Goal: Use online tool/utility

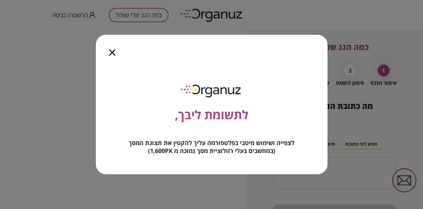
click at [111, 52] on icon "button" at bounding box center [112, 52] width 6 height 6
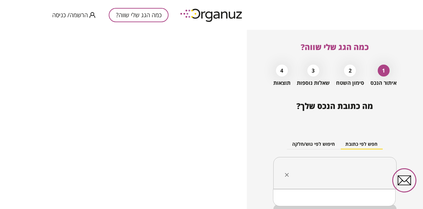
click at [316, 169] on input "text" at bounding box center [337, 173] width 102 height 17
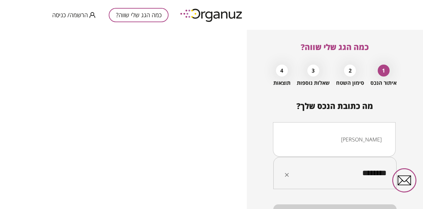
click at [354, 140] on li "[PERSON_NAME]" at bounding box center [334, 139] width 105 height 12
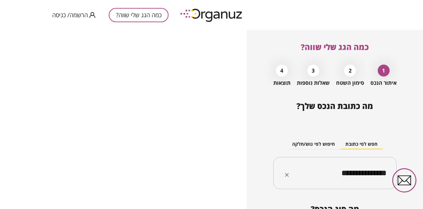
type input "**********"
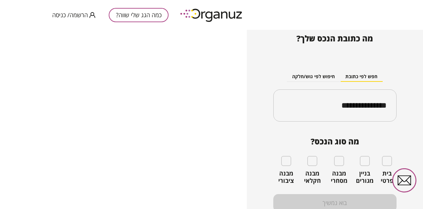
scroll to position [71, 0]
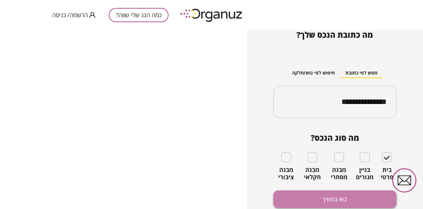
click at [346, 198] on button "בוא נמשיך" at bounding box center [334, 199] width 123 height 18
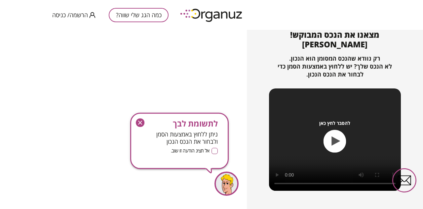
click at [138, 124] on icon "button" at bounding box center [140, 123] width 4 height 4
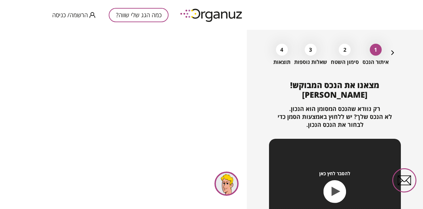
scroll to position [90, 0]
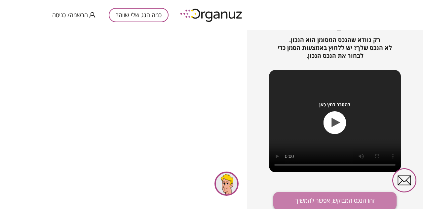
click at [336, 201] on button "זהו הנכס המבוקש, אפשר להמשיך" at bounding box center [334, 201] width 123 height 18
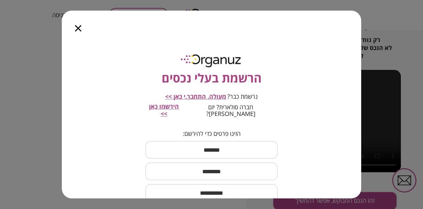
click at [77, 30] on icon "button" at bounding box center [78, 28] width 6 height 6
